Goal: Task Accomplishment & Management: Complete application form

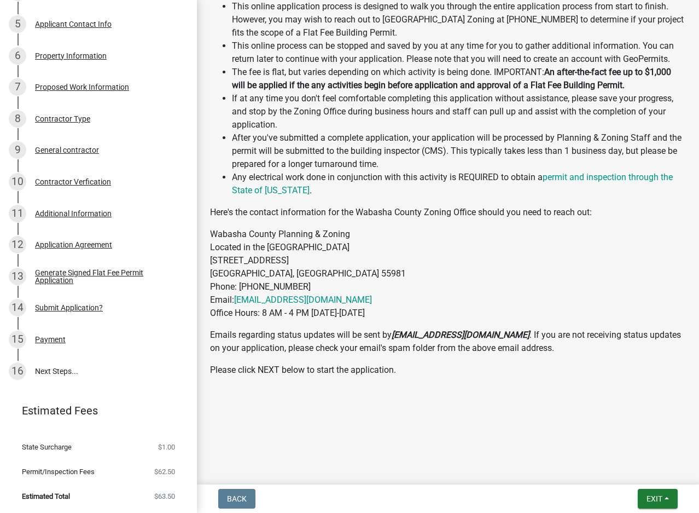
scroll to position [397, 0]
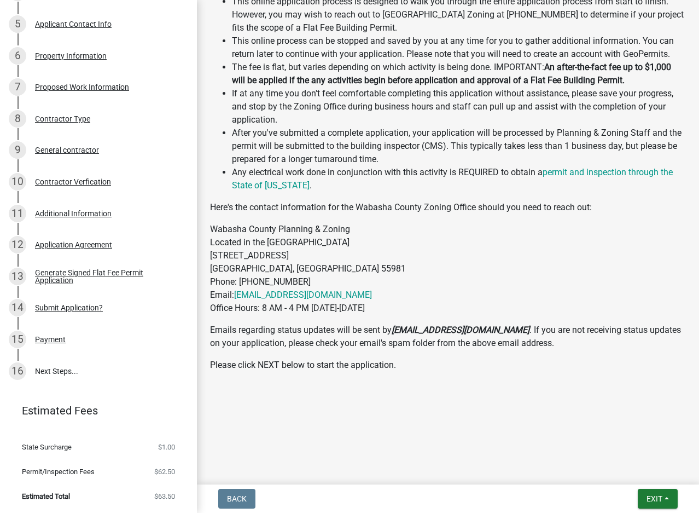
click at [62, 495] on span "Estimated Total" at bounding box center [46, 496] width 48 height 7
click at [156, 493] on span "$63.50" at bounding box center [164, 496] width 21 height 7
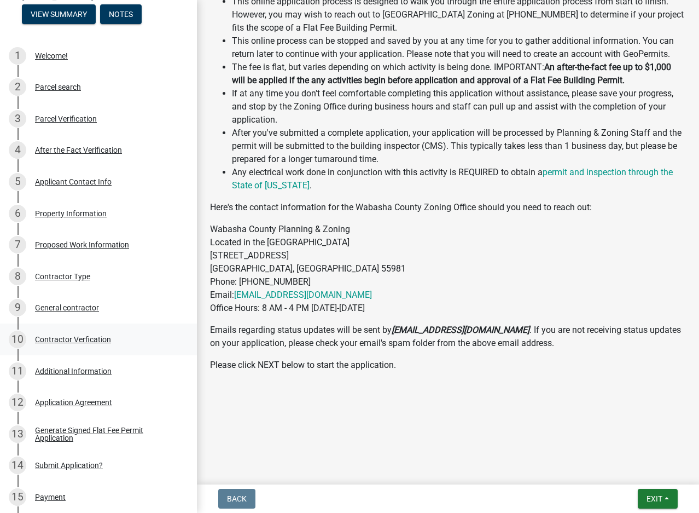
scroll to position [0, 0]
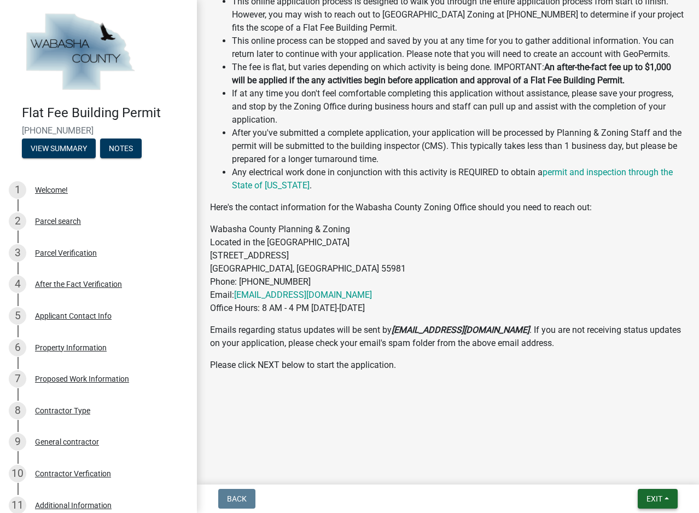
click at [669, 495] on button "Exit" at bounding box center [658, 499] width 40 height 20
click at [623, 477] on button "Save & Exit" at bounding box center [635, 470] width 88 height 26
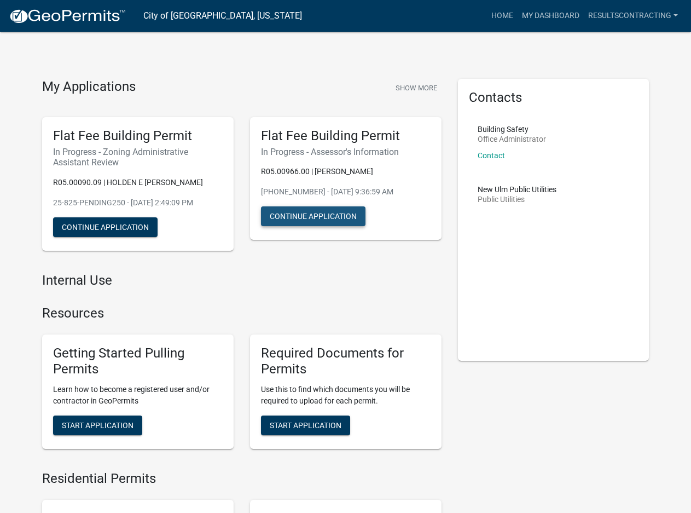
click at [331, 217] on button "Continue Application" at bounding box center [313, 216] width 105 height 20
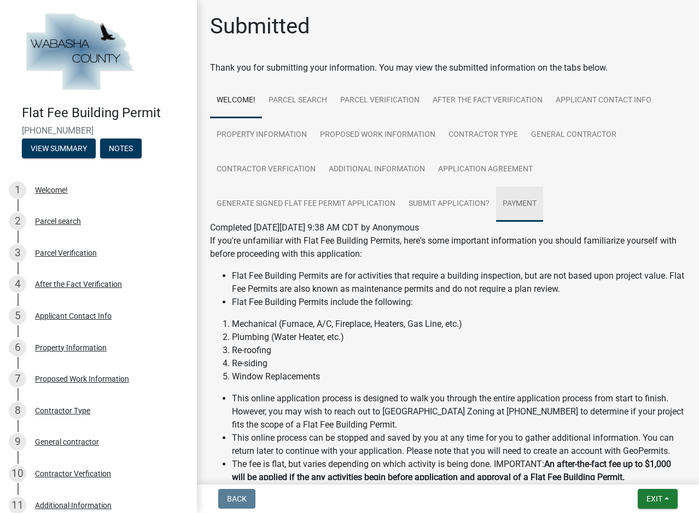
click at [513, 196] on link "Payment" at bounding box center [519, 204] width 47 height 35
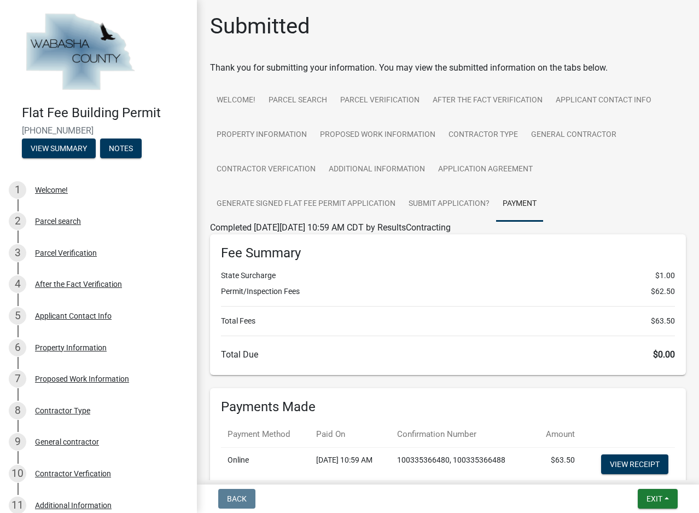
click at [606, 178] on ul "Welcome! Parcel search Parcel Verification After the Fact Verification Applican…" at bounding box center [448, 152] width 476 height 138
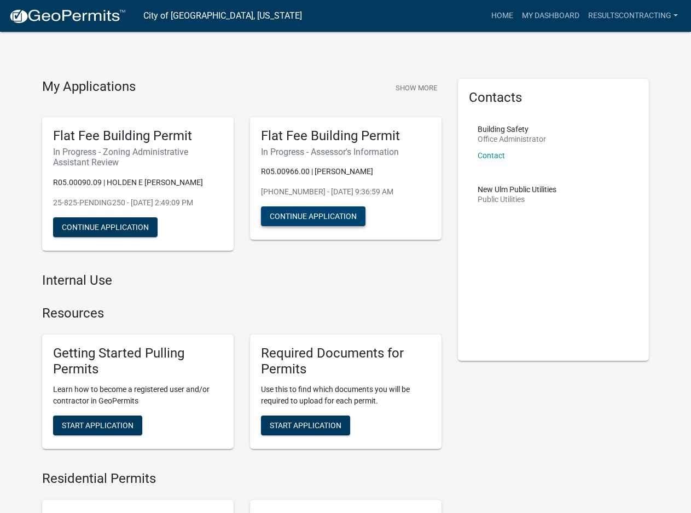
click at [317, 213] on button "Continue Application" at bounding box center [313, 216] width 105 height 20
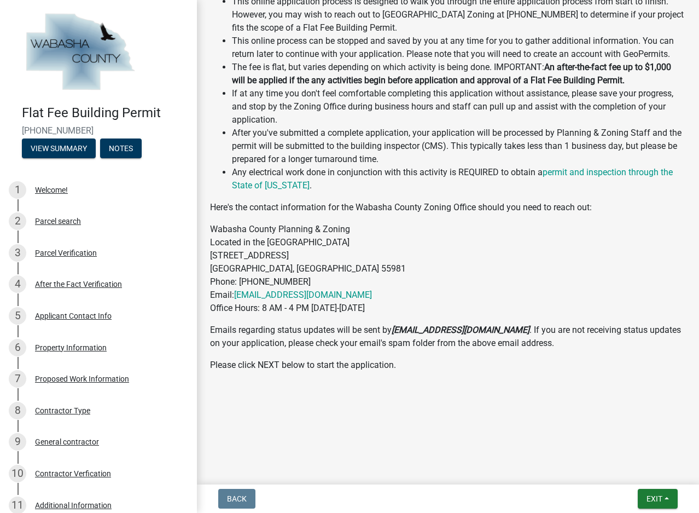
scroll to position [123, 0]
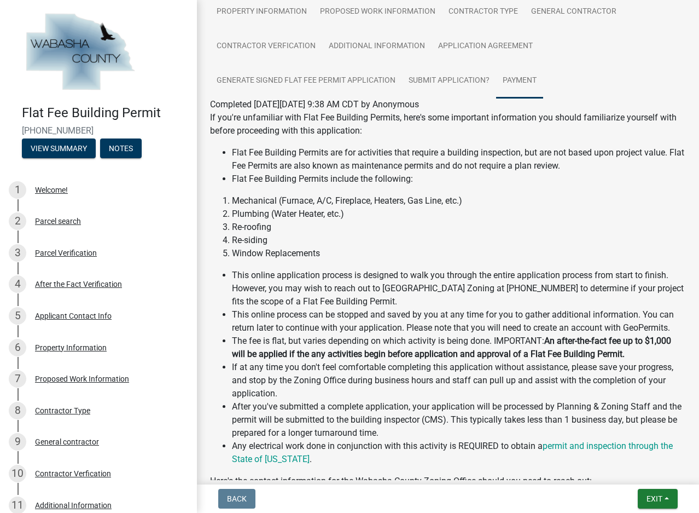
click at [517, 82] on link "Payment" at bounding box center [519, 80] width 47 height 35
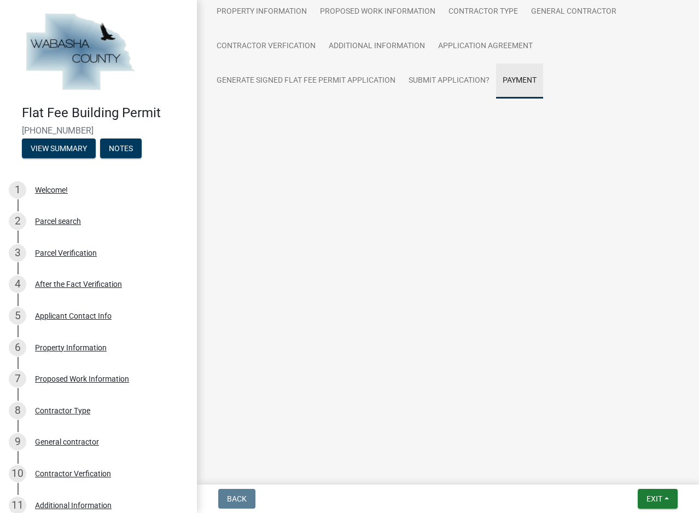
scroll to position [104, 0]
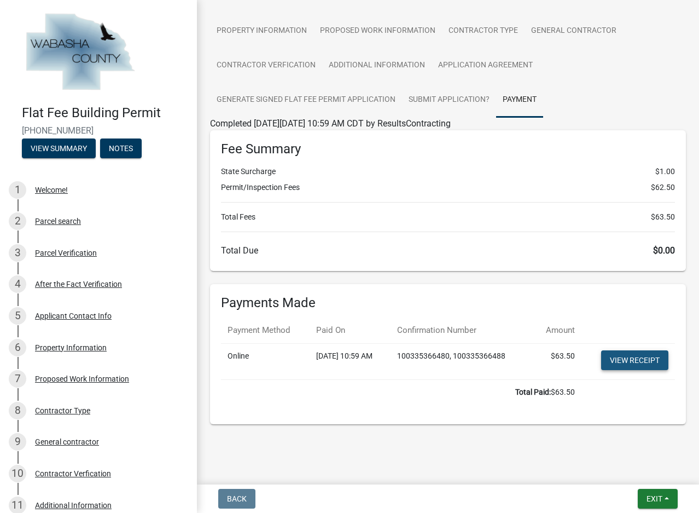
click at [624, 361] on link "View receipt" at bounding box center [634, 360] width 67 height 20
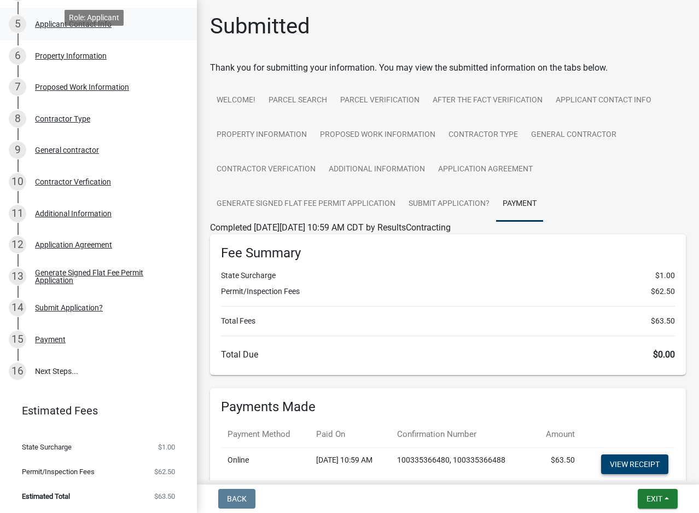
scroll to position [0, 0]
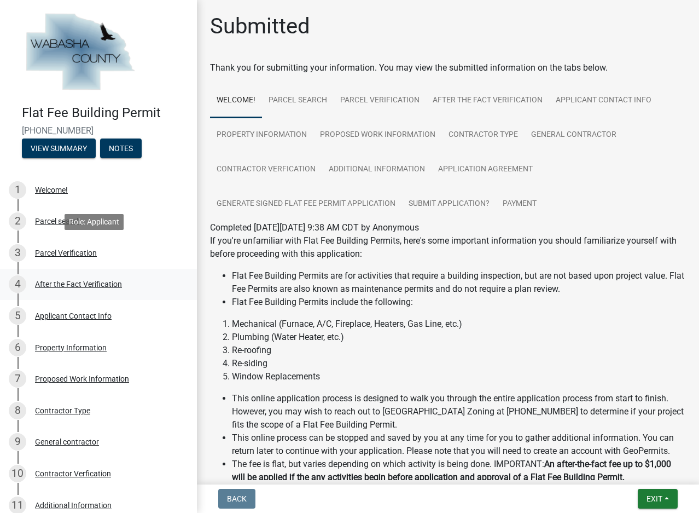
scroll to position [292, 0]
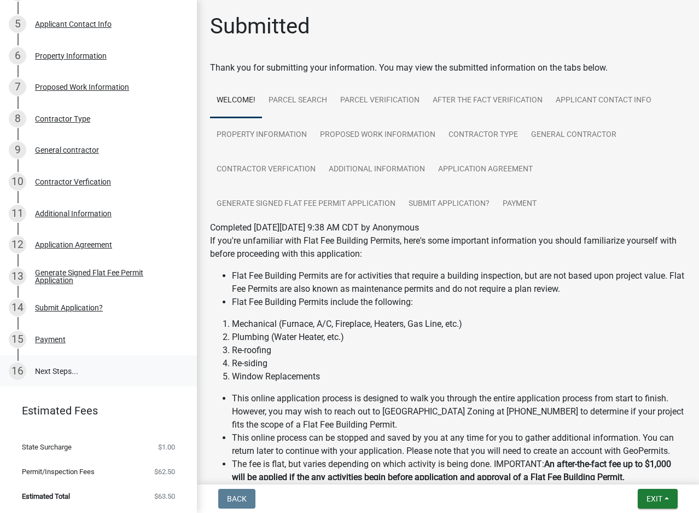
click at [55, 369] on link "16 Next Steps..." at bounding box center [98, 371] width 197 height 32
click at [17, 369] on div "16" at bounding box center [18, 371] width 18 height 18
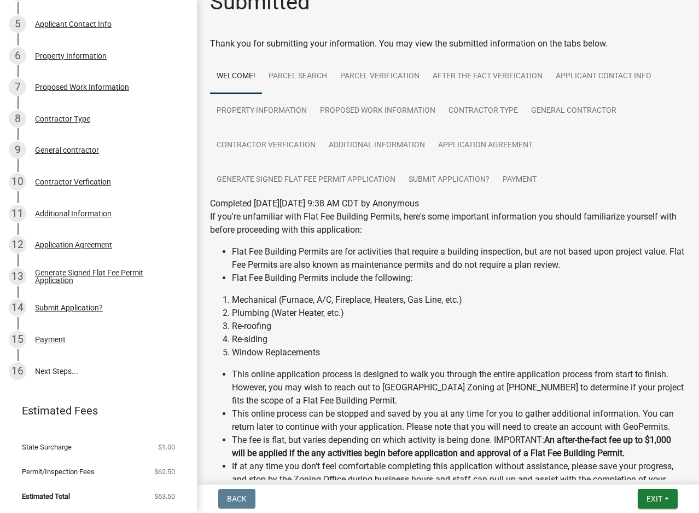
scroll to position [0, 0]
